Goal: Find specific page/section: Find specific page/section

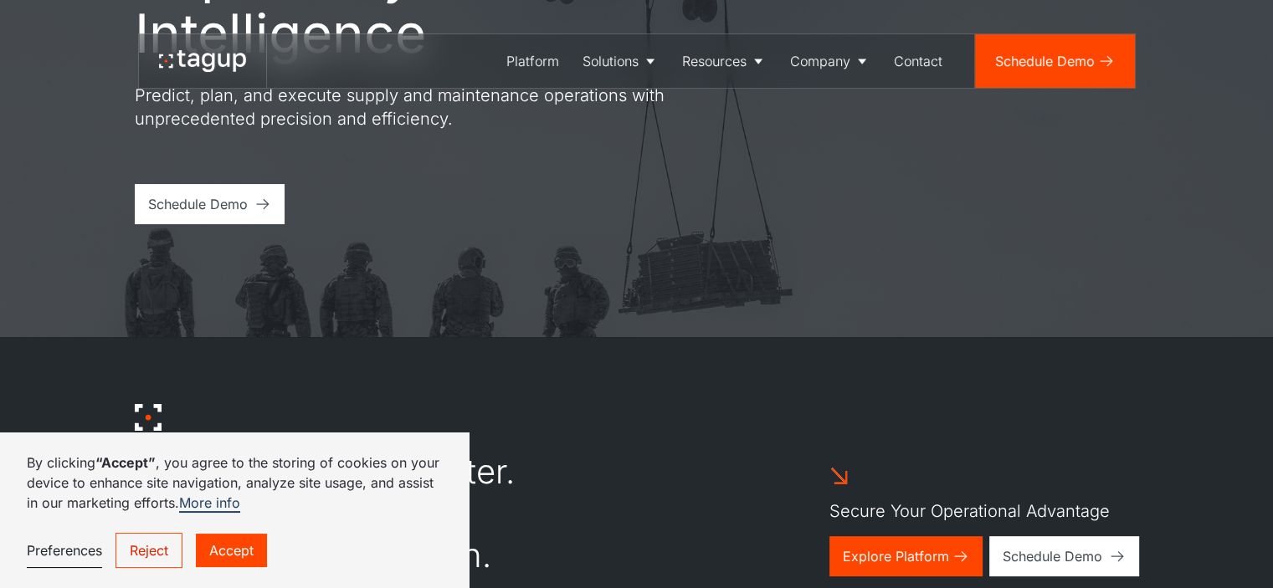
click at [221, 544] on link "Accept" at bounding box center [231, 550] width 71 height 33
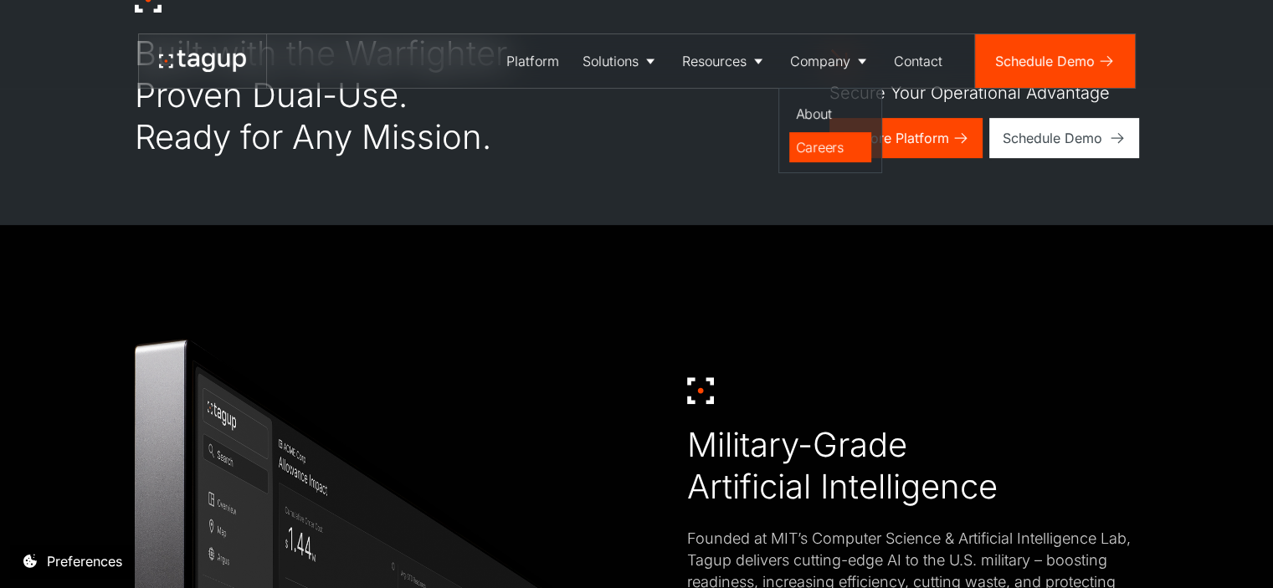
click at [814, 145] on div "Careers" at bounding box center [830, 147] width 69 height 20
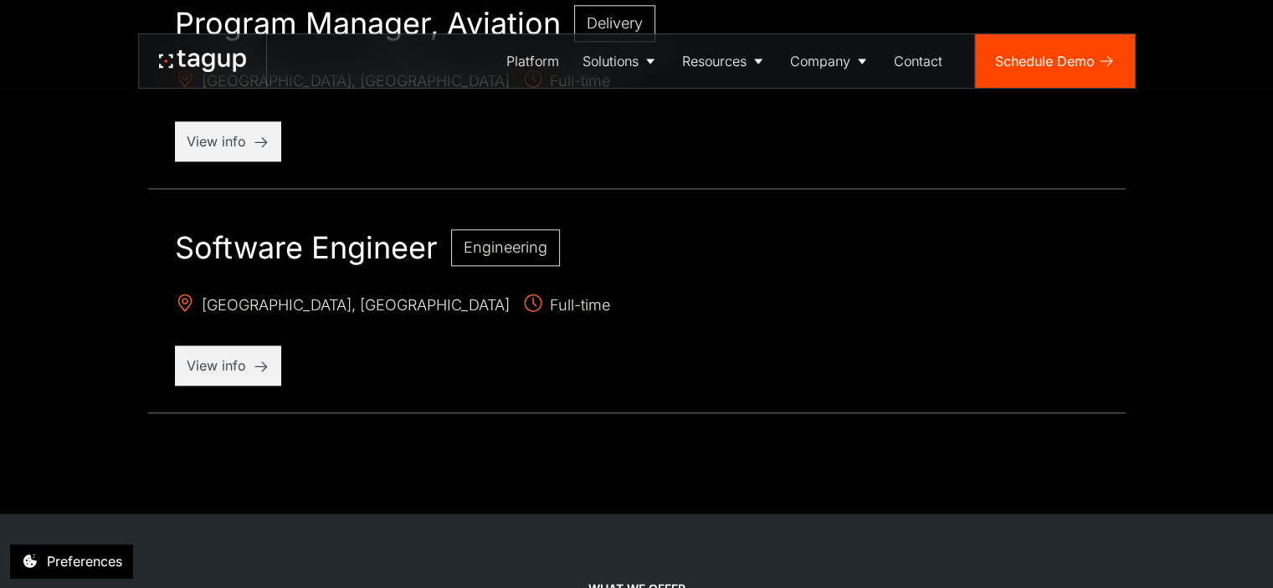
scroll to position [2093, 0]
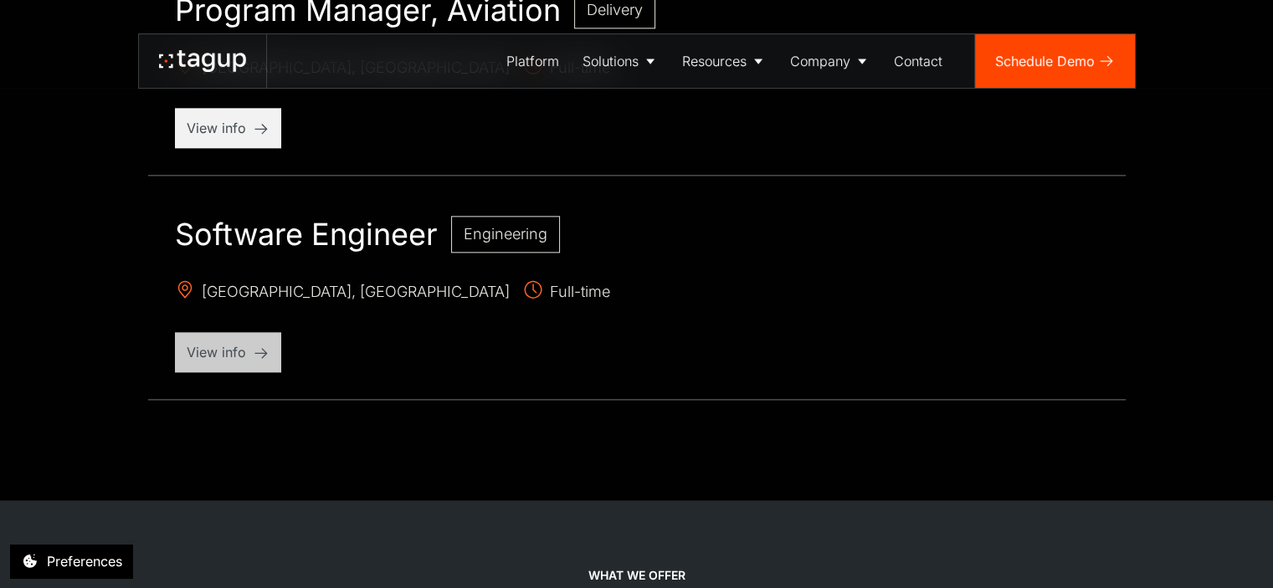
click at [239, 346] on p "View info" at bounding box center [228, 352] width 83 height 20
